Goal: Information Seeking & Learning: Learn about a topic

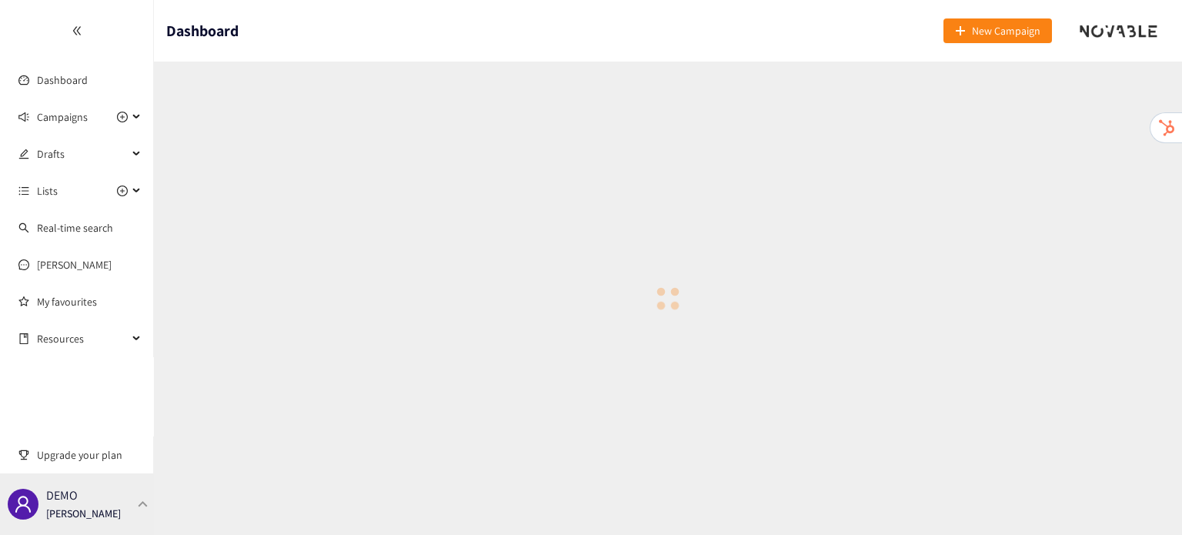
click at [148, 501] on div at bounding box center [143, 503] width 14 height 7
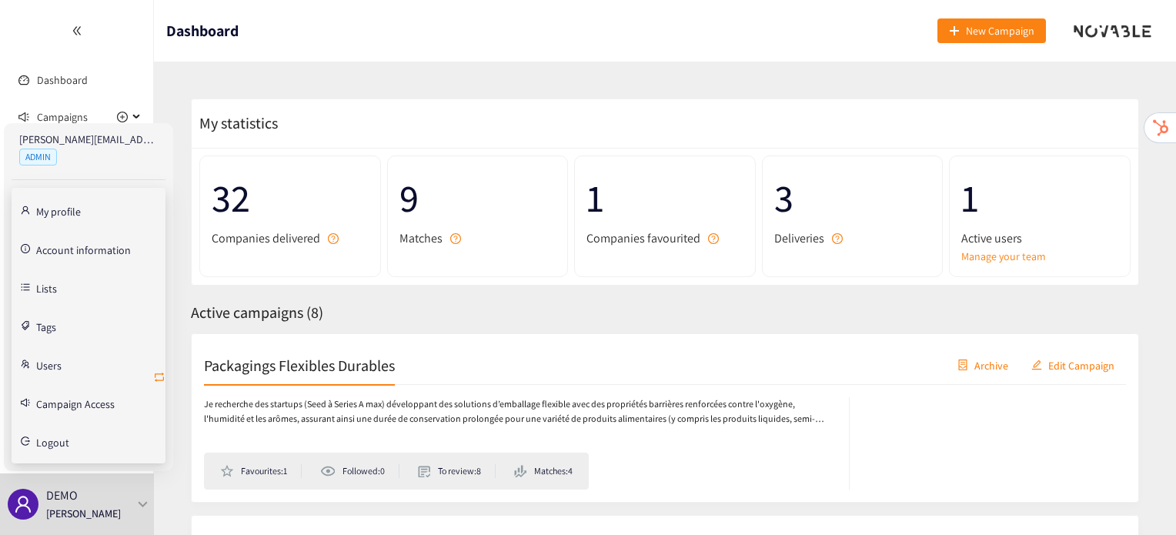
click at [160, 378] on icon "retweet" at bounding box center [159, 377] width 12 height 12
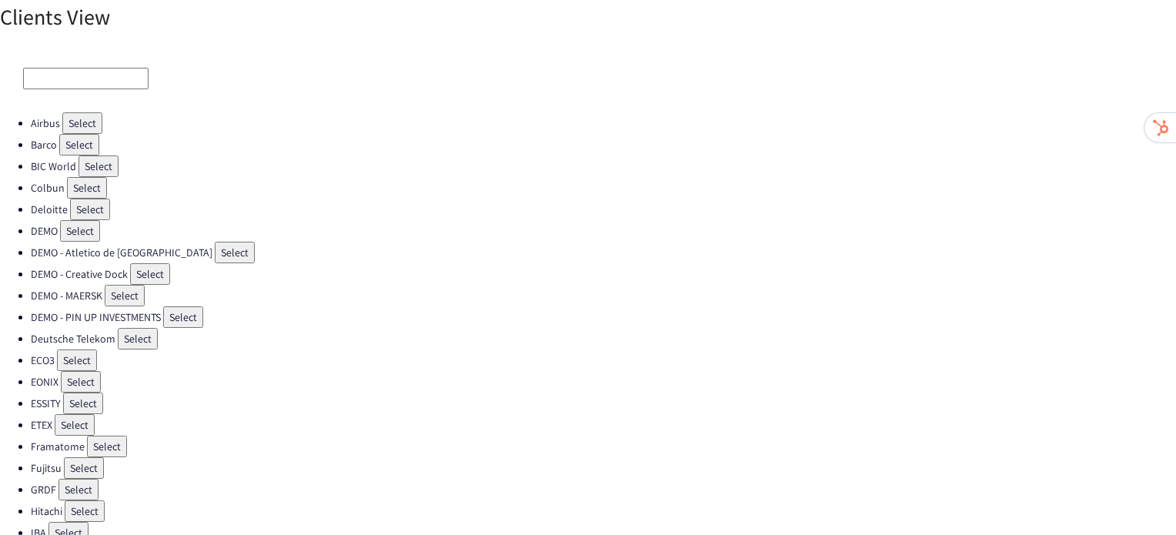
click at [76, 181] on button "Select" at bounding box center [87, 188] width 40 height 22
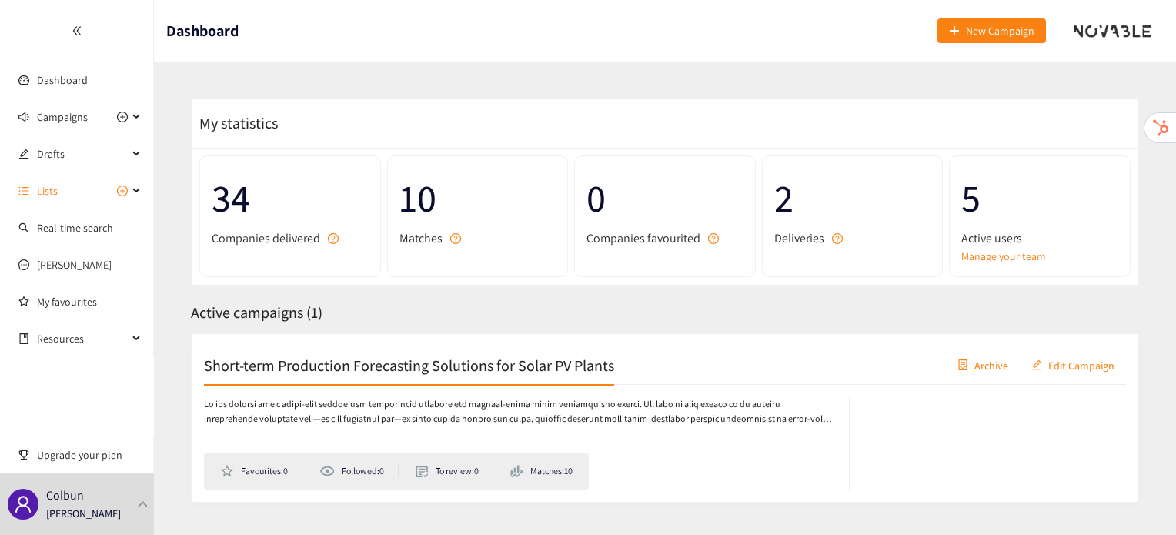
click at [76, 181] on span "Lists" at bounding box center [82, 191] width 91 height 31
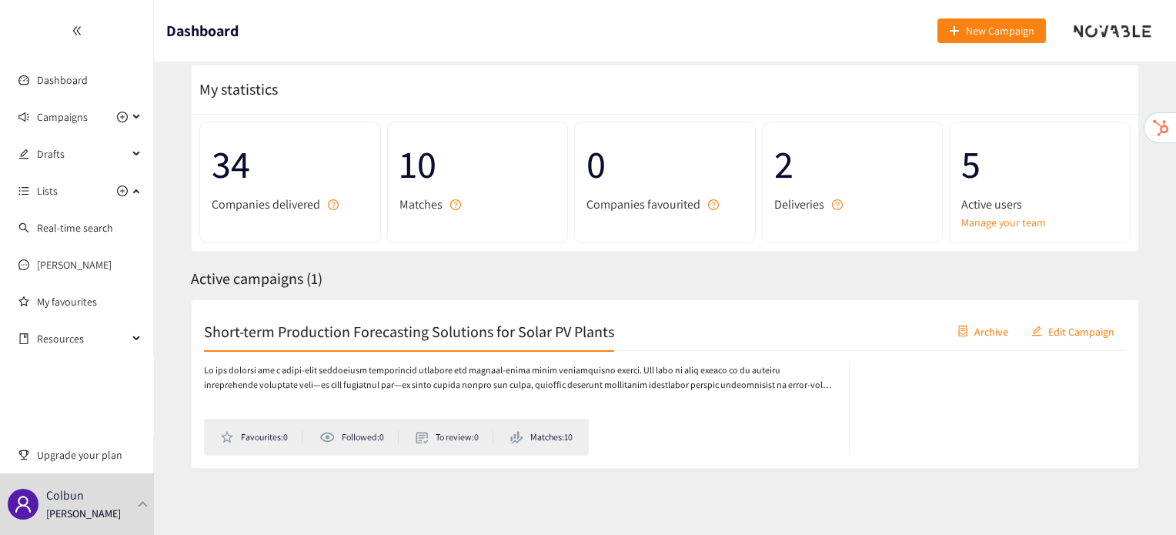
click at [494, 335] on h2 "Short-term Production Forecasting Solutions for Solar PV Plants" at bounding box center [409, 331] width 410 height 22
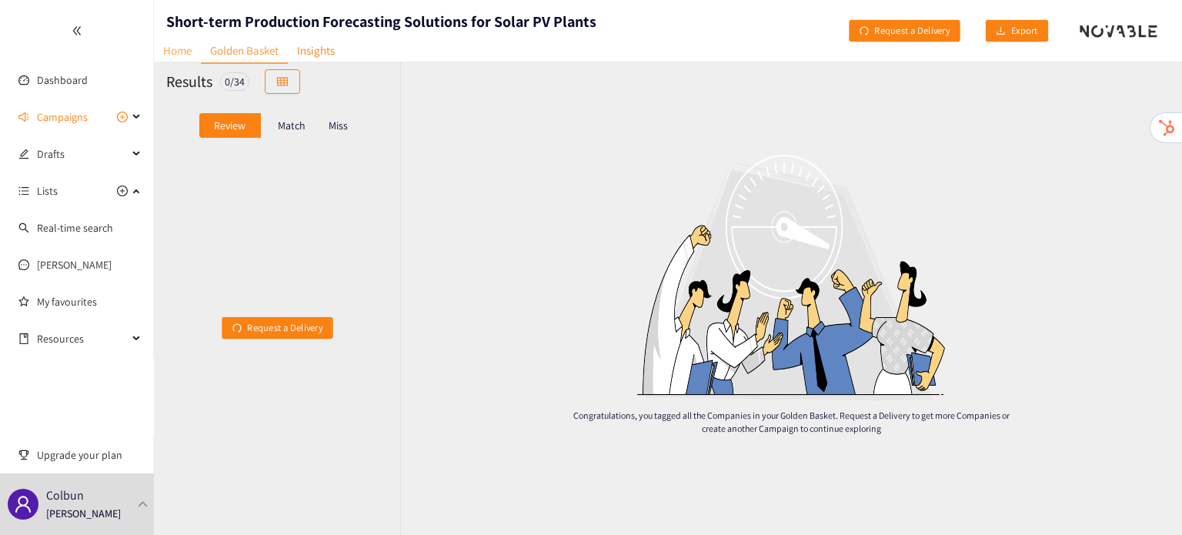
click at [172, 52] on link "Home" at bounding box center [177, 50] width 47 height 24
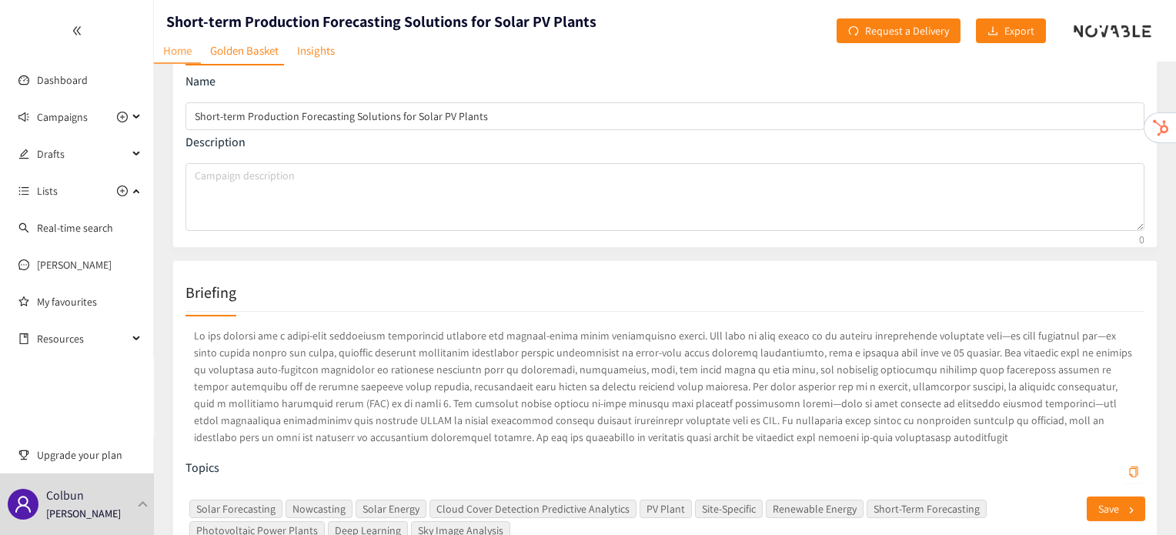
scroll to position [113, 0]
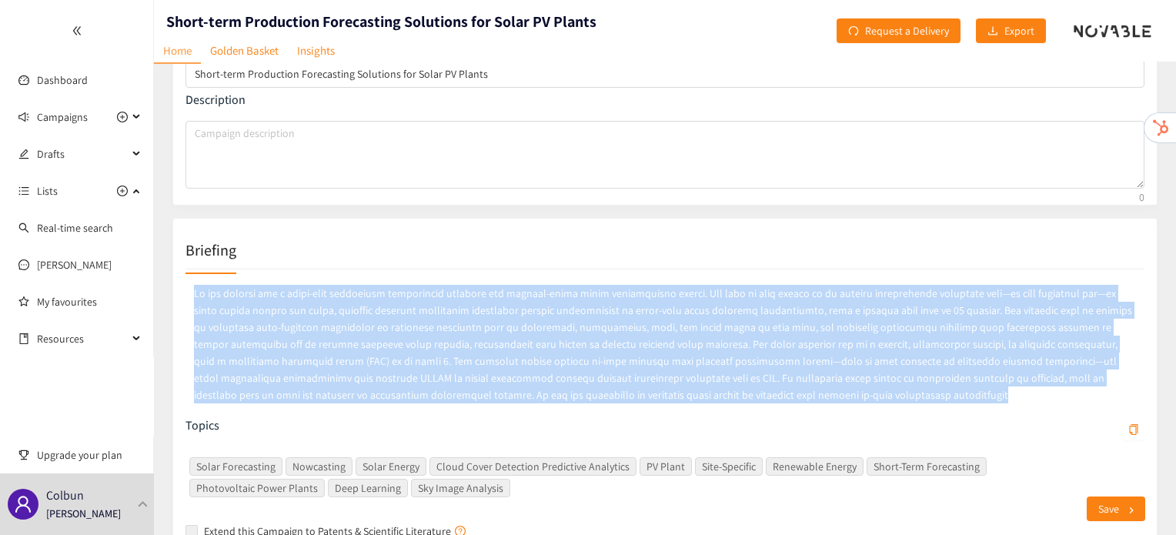
drag, startPoint x: 188, startPoint y: 296, endPoint x: 698, endPoint y: 403, distance: 521.4
click at [698, 403] on p at bounding box center [665, 344] width 959 height 125
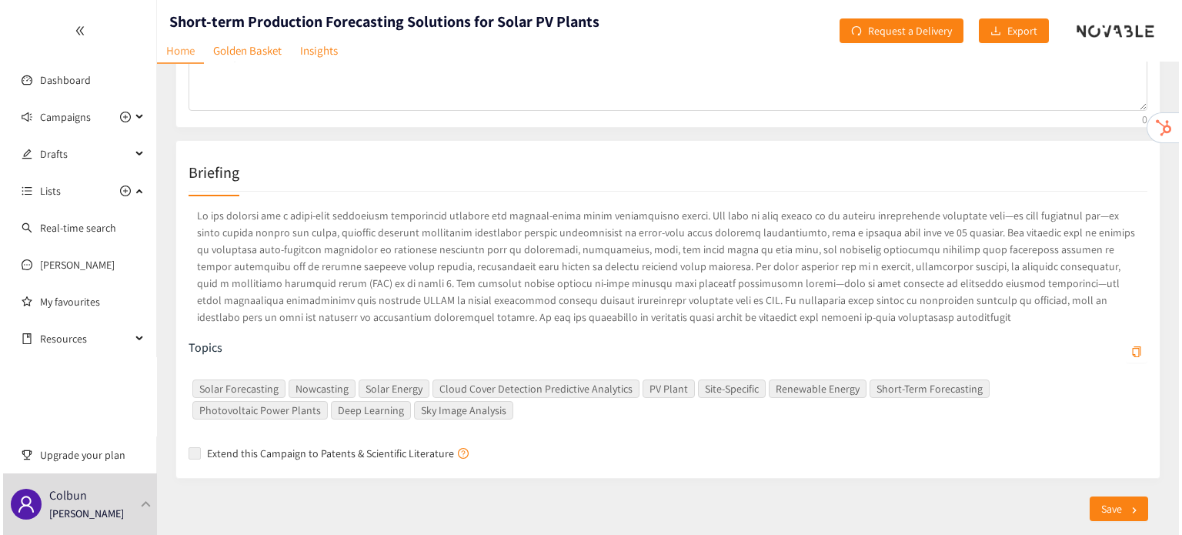
scroll to position [0, 0]
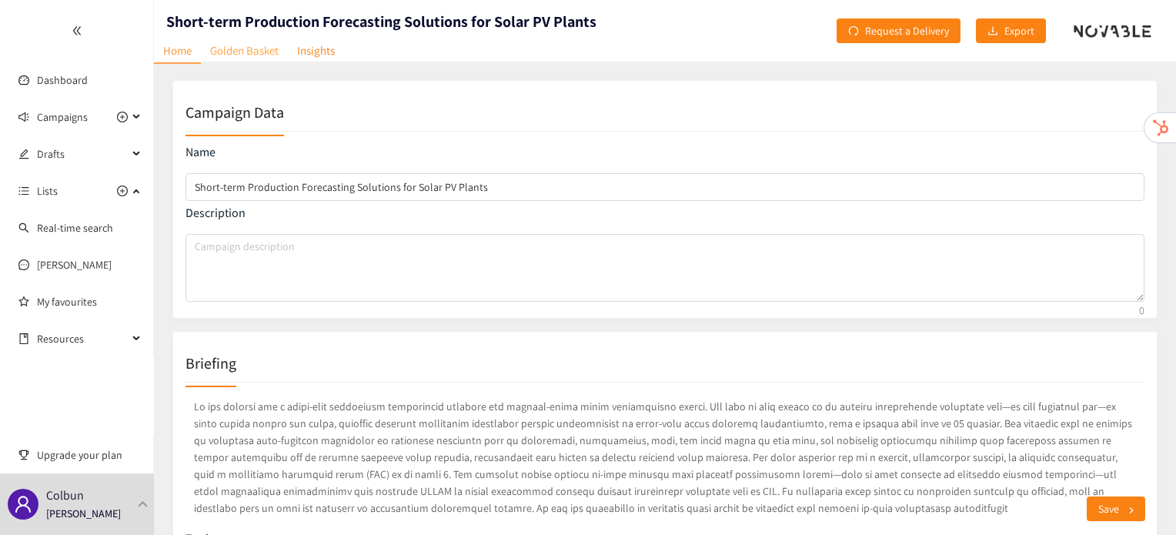
click at [263, 55] on link "Golden Basket" at bounding box center [244, 50] width 87 height 24
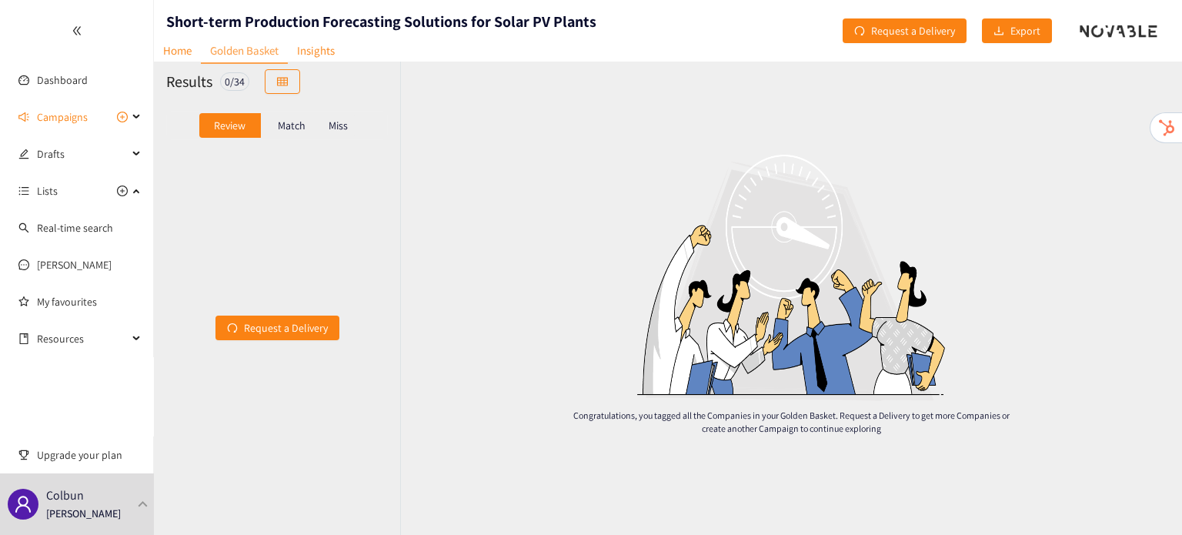
click at [277, 119] on div "Match" at bounding box center [292, 125] width 62 height 25
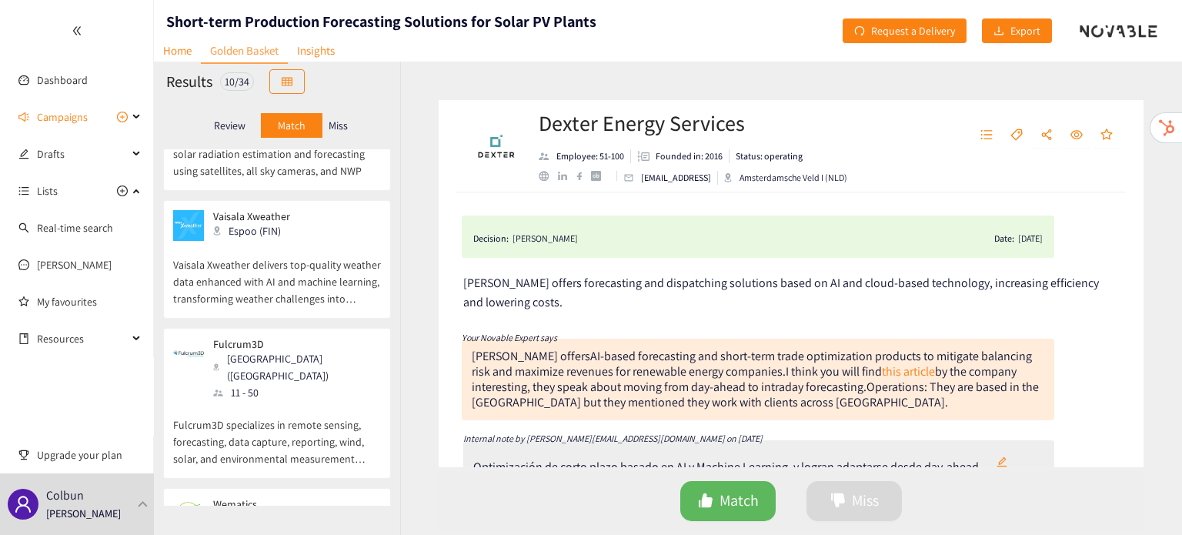
scroll to position [1009, 0]
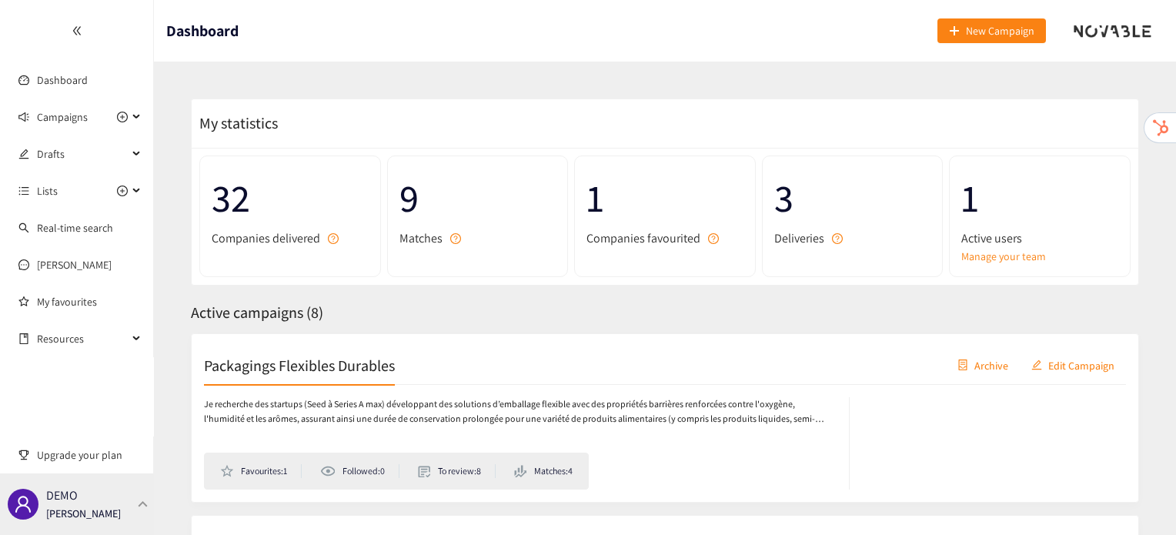
click at [148, 497] on div "DEMO Irene Violetta" at bounding box center [77, 504] width 154 height 62
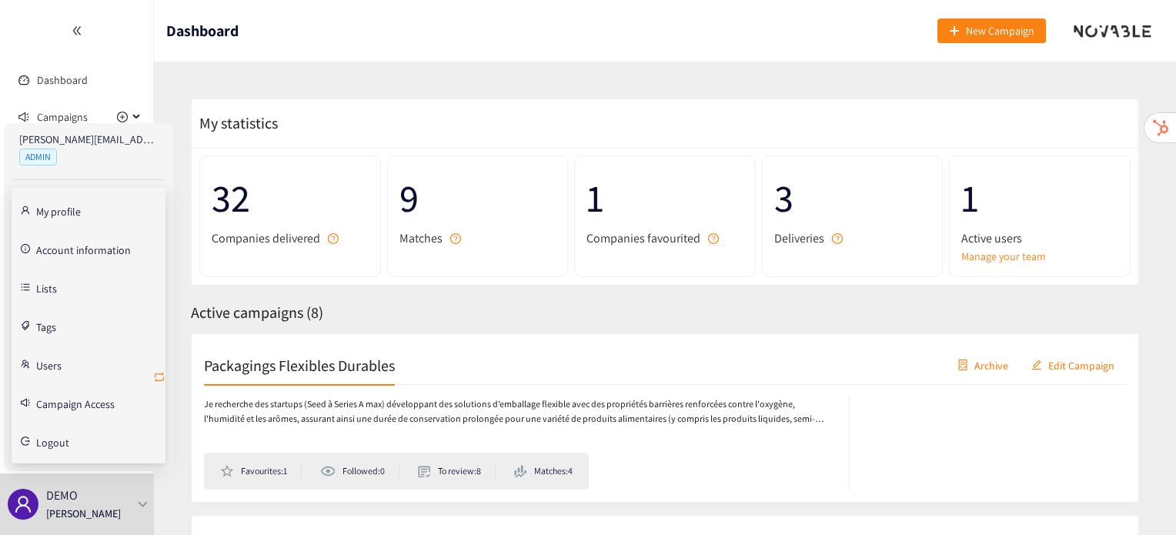
click at [156, 376] on icon "retweet" at bounding box center [159, 377] width 12 height 12
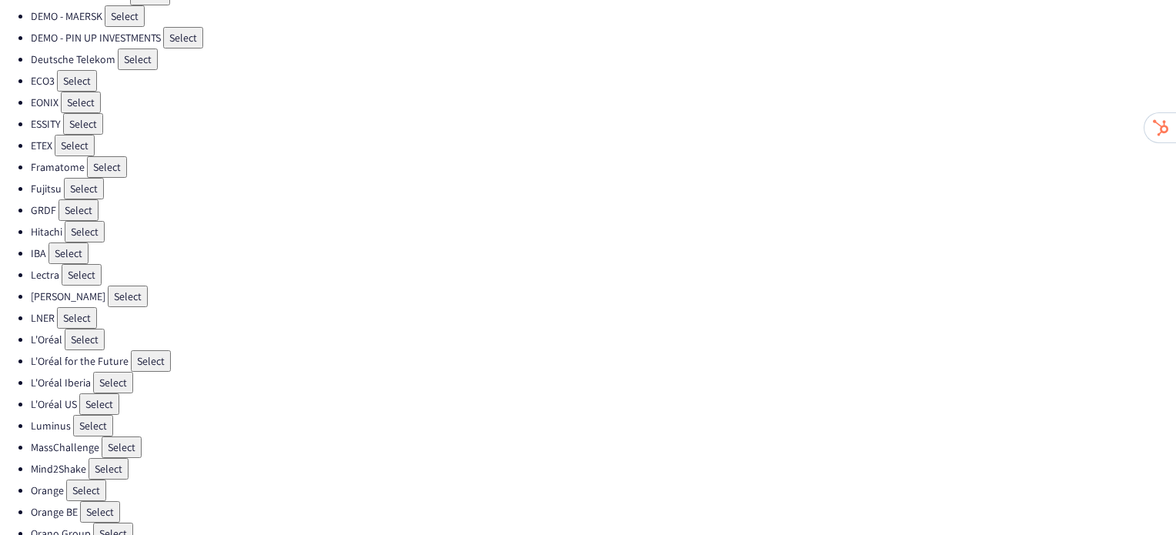
scroll to position [172, 0]
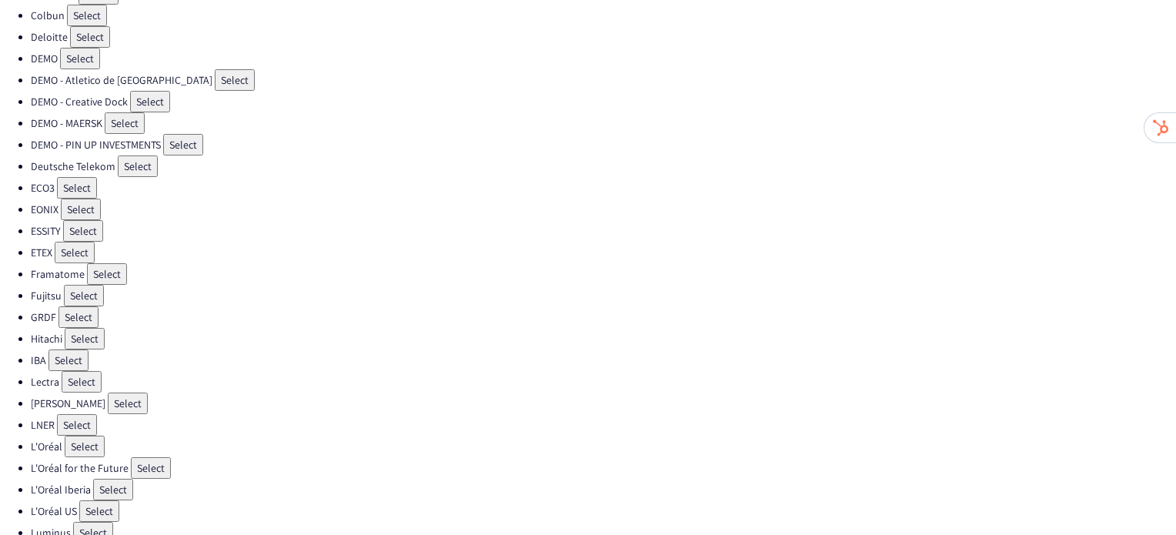
click at [82, 11] on button "Select" at bounding box center [87, 16] width 40 height 22
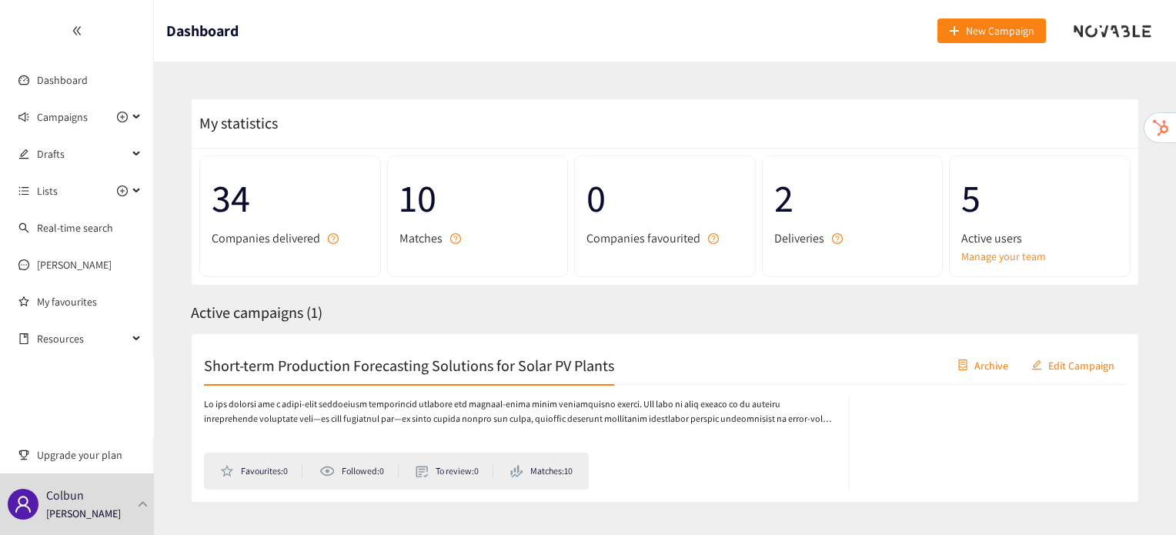
click at [276, 359] on h2 "Short-term Production Forecasting Solutions for Solar PV Plants" at bounding box center [409, 365] width 410 height 22
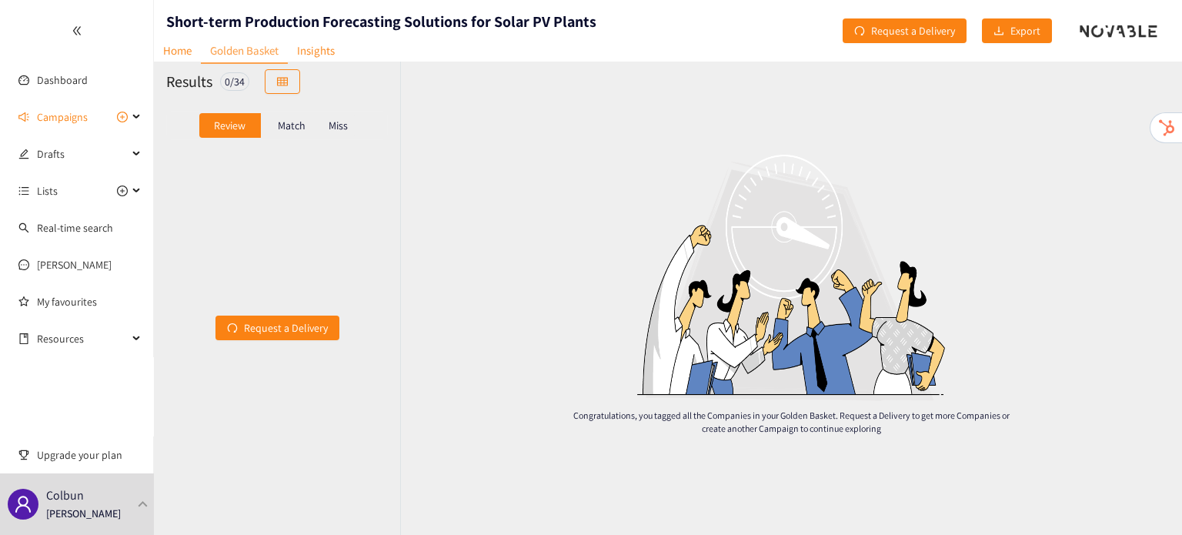
click at [287, 132] on p "Match" at bounding box center [292, 125] width 28 height 12
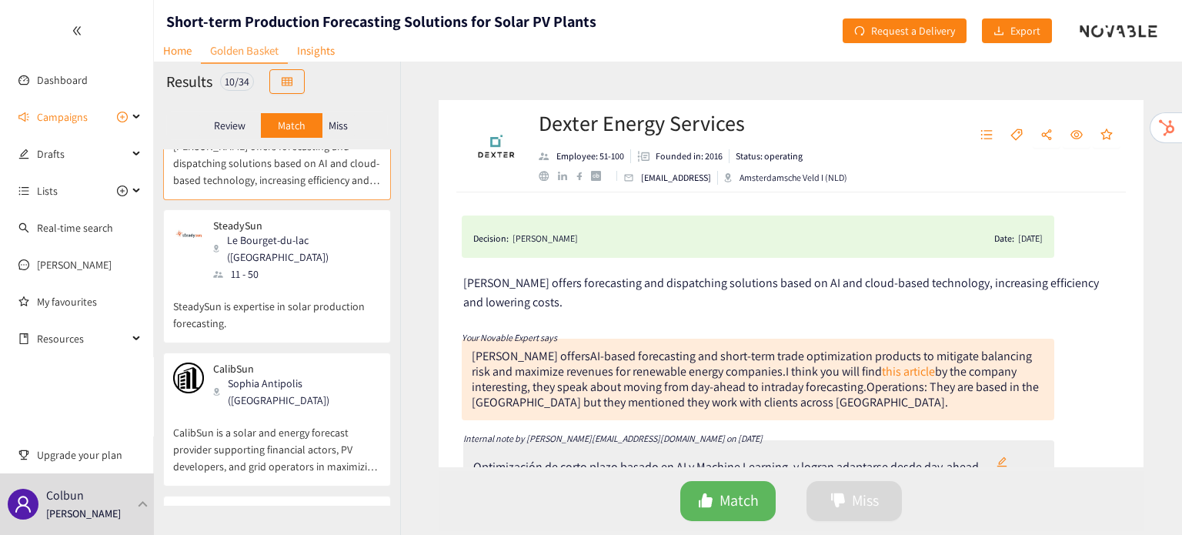
scroll to position [229, 0]
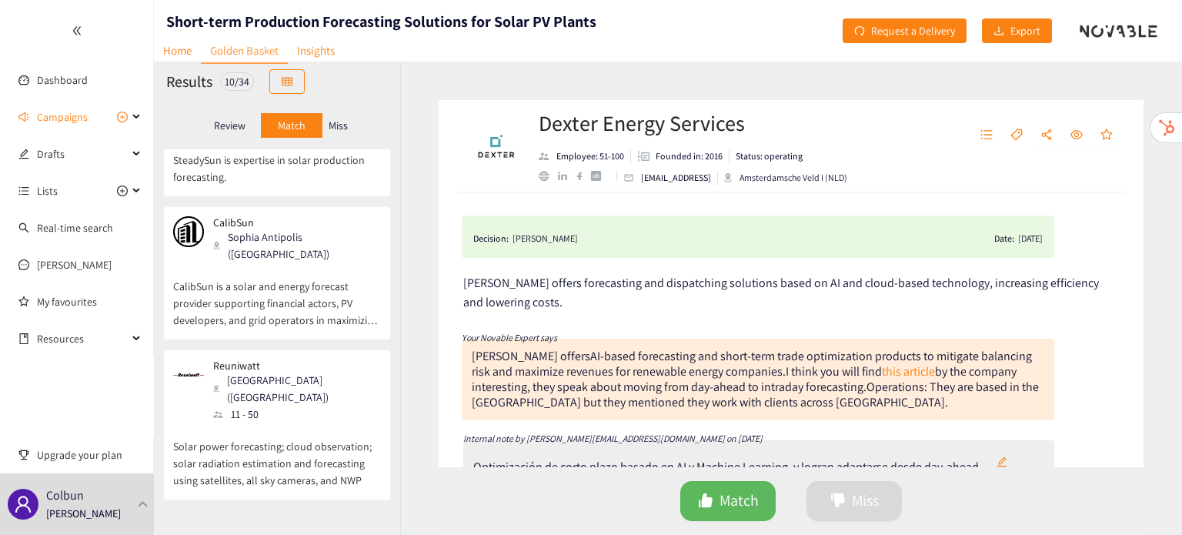
click at [280, 263] on p "CalibSun is a solar and energy forecast provider supporting financial actors, P…" at bounding box center [277, 296] width 208 height 66
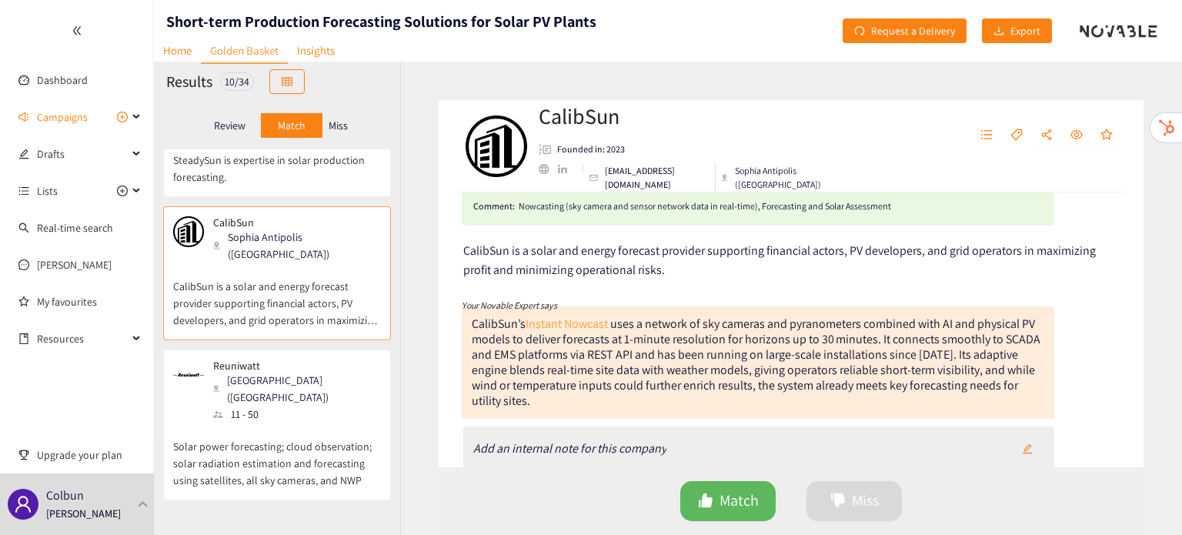
scroll to position [52, 0]
click at [286, 360] on div "Reuniwatt Paris (FRA) 11 - 50" at bounding box center [277, 391] width 208 height 63
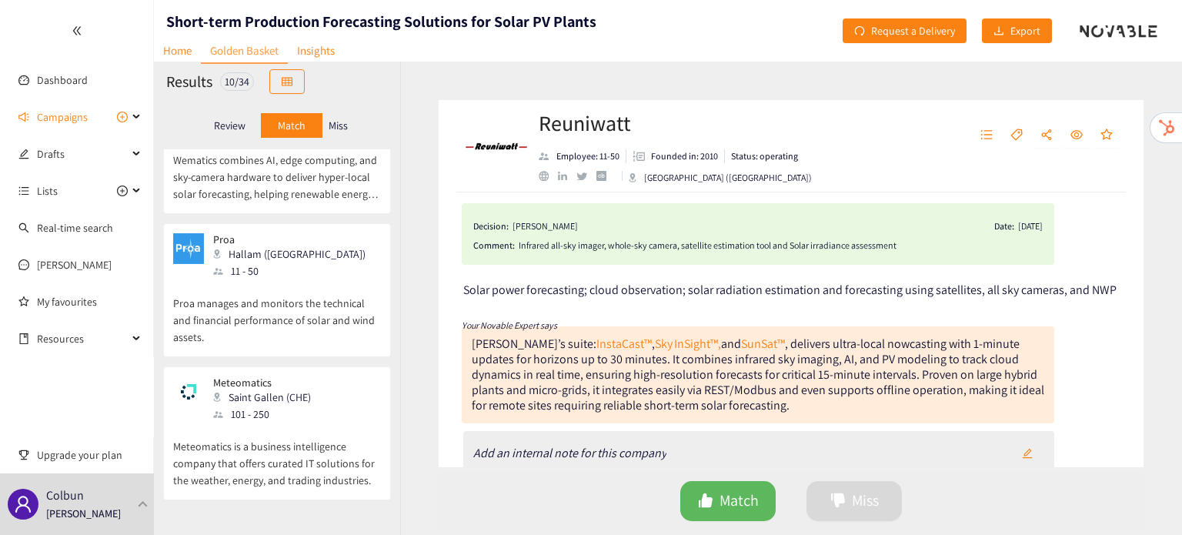
scroll to position [1002, 0]
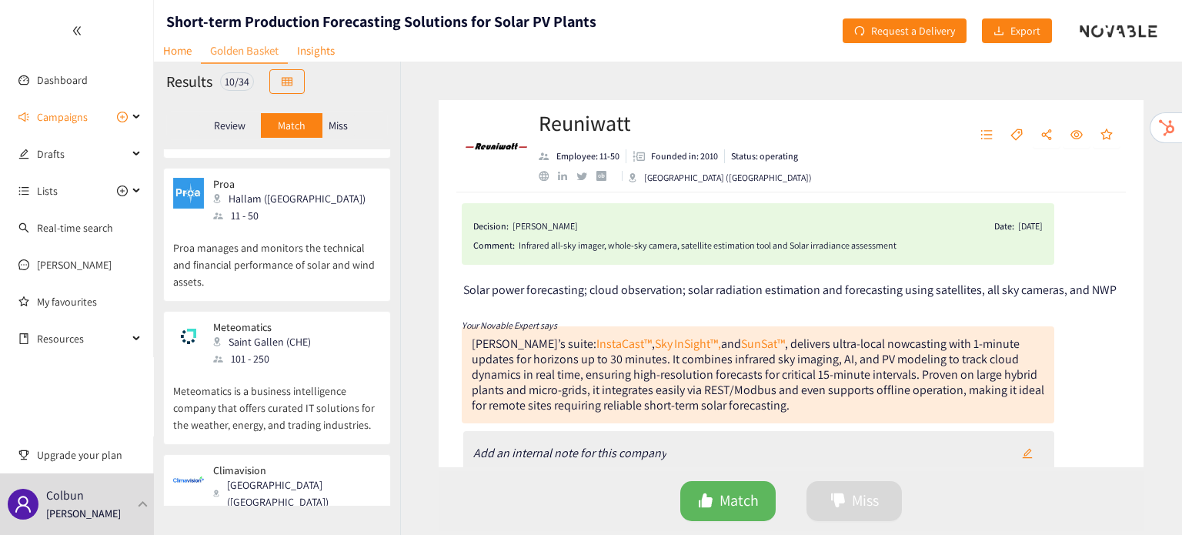
click at [296, 367] on p "Meteomatics is a business intelligence company that offers curated IT solutions…" at bounding box center [277, 400] width 208 height 66
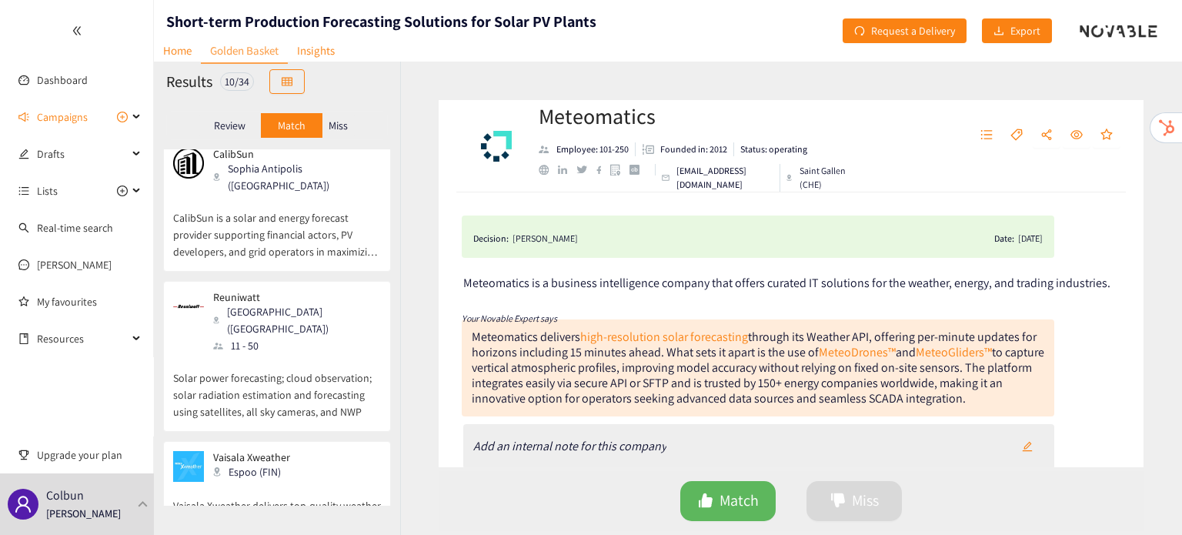
scroll to position [255, 0]
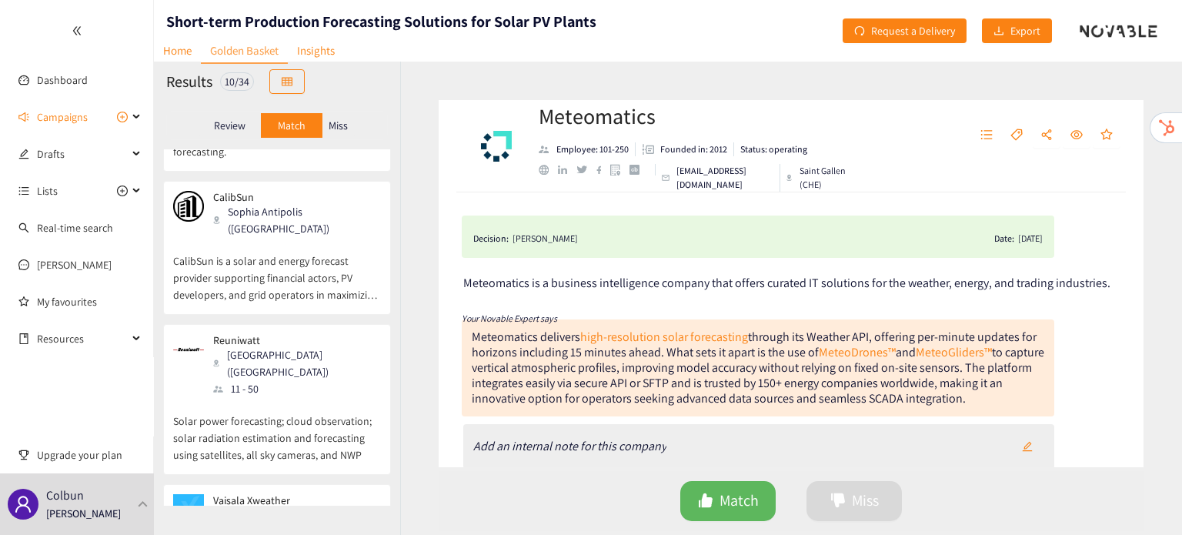
click at [265, 380] on div "11 - 50" at bounding box center [296, 388] width 166 height 17
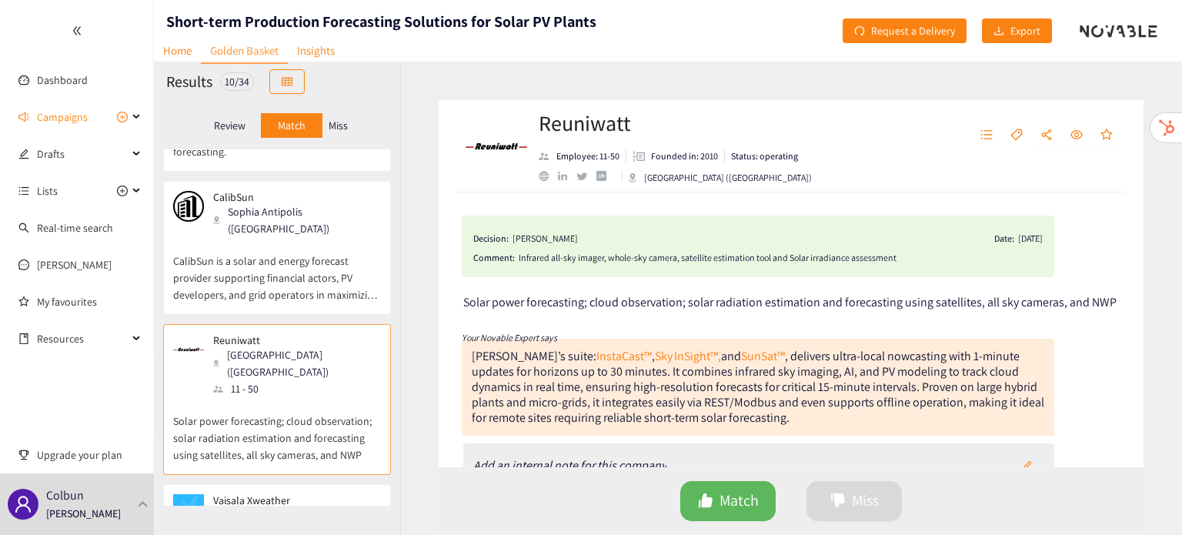
click at [250, 273] on div "CalibSun Sophia Antipolis (FRA) CalibSun is a solar and energy forecast provide…" at bounding box center [277, 252] width 208 height 123
